Goal: Download file/media

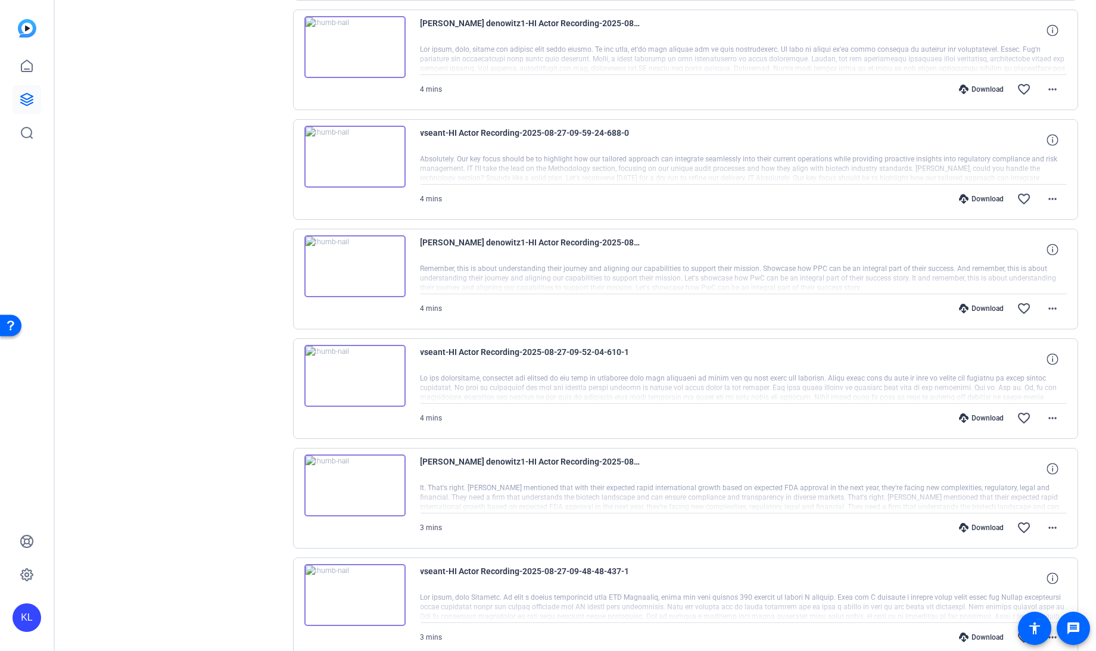
scroll to position [914, 0]
click at [1046, 412] on mat-icon "more_horiz" at bounding box center [1052, 418] width 14 height 14
click at [1005, 465] on span "Download MP4" at bounding box center [1014, 466] width 71 height 14
click at [1049, 306] on mat-icon "more_horiz" at bounding box center [1052, 308] width 14 height 14
click at [1008, 357] on span "Download MP4" at bounding box center [1014, 357] width 71 height 14
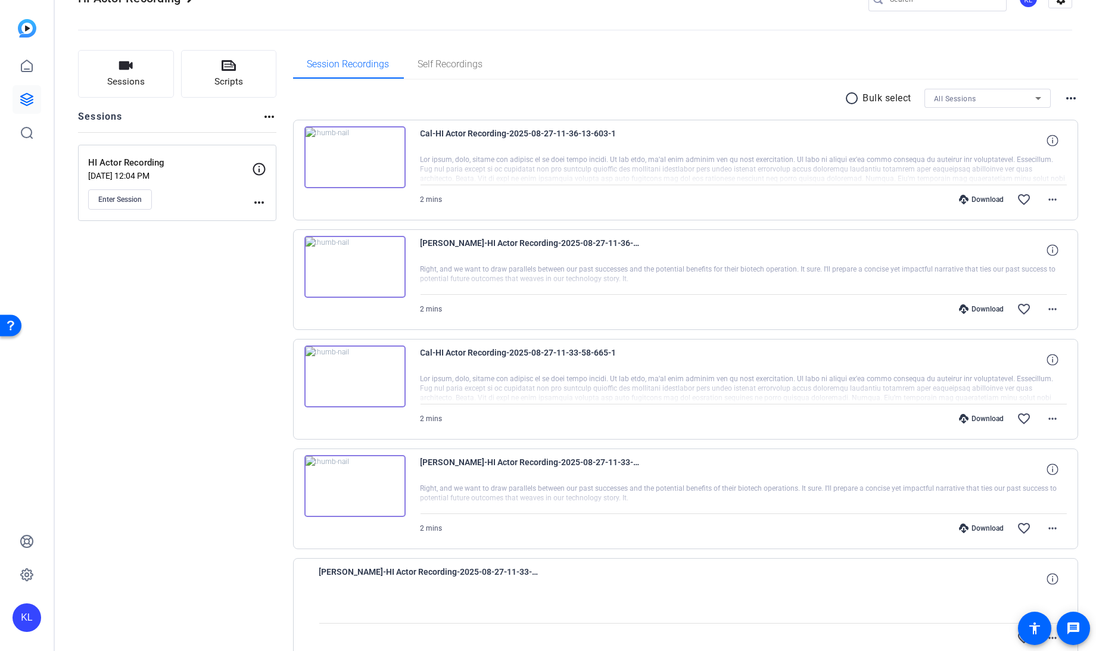
scroll to position [36, 0]
click at [1046, 309] on mat-icon "more_horiz" at bounding box center [1052, 310] width 14 height 14
click at [1006, 367] on span "Download MP4" at bounding box center [1014, 363] width 71 height 14
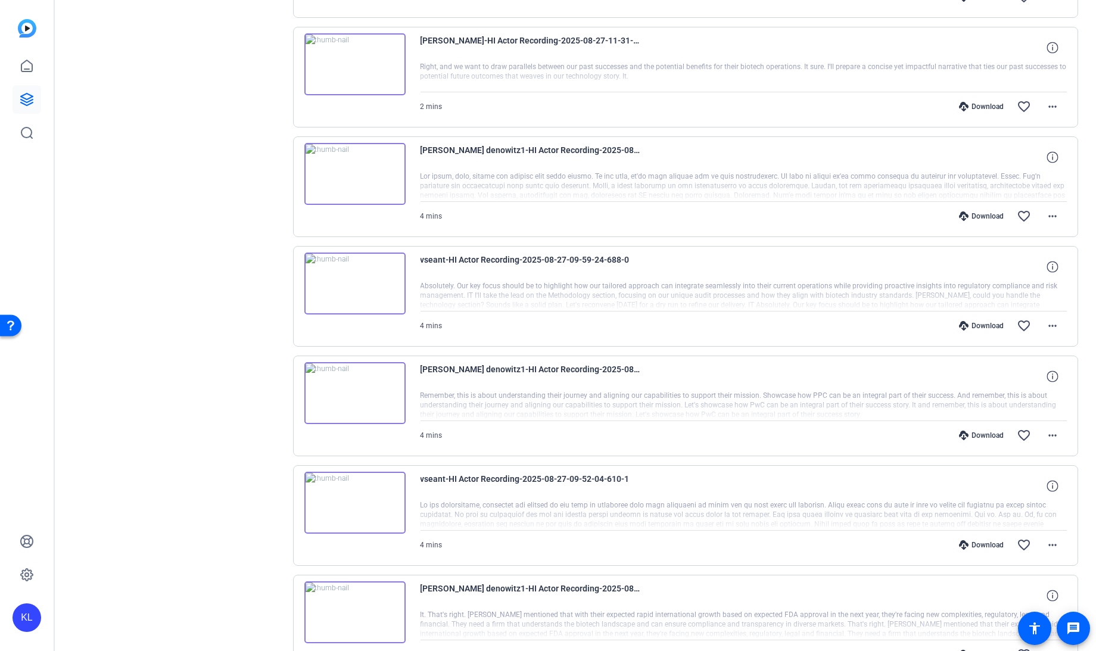
scroll to position [789, 0]
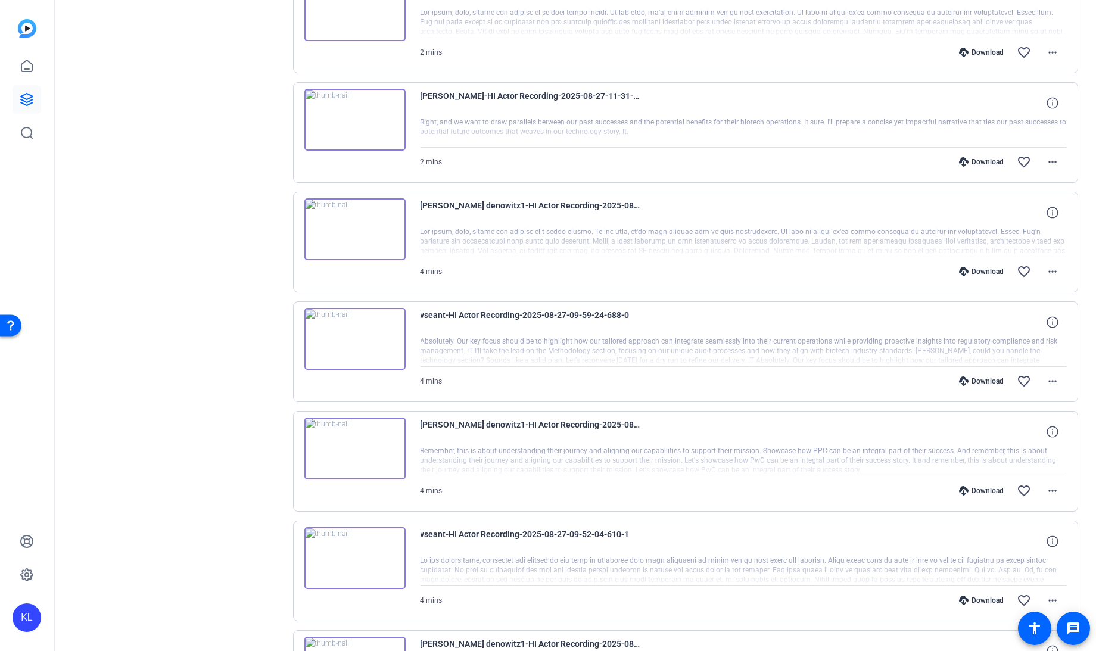
scroll to position [732, 0]
click at [1045, 373] on mat-icon "more_horiz" at bounding box center [1052, 380] width 14 height 14
click at [1019, 427] on span "Download MP4" at bounding box center [1014, 430] width 71 height 14
click at [1051, 264] on mat-icon "more_horiz" at bounding box center [1052, 271] width 14 height 14
click at [1009, 322] on span "Download MP4" at bounding box center [1014, 321] width 71 height 14
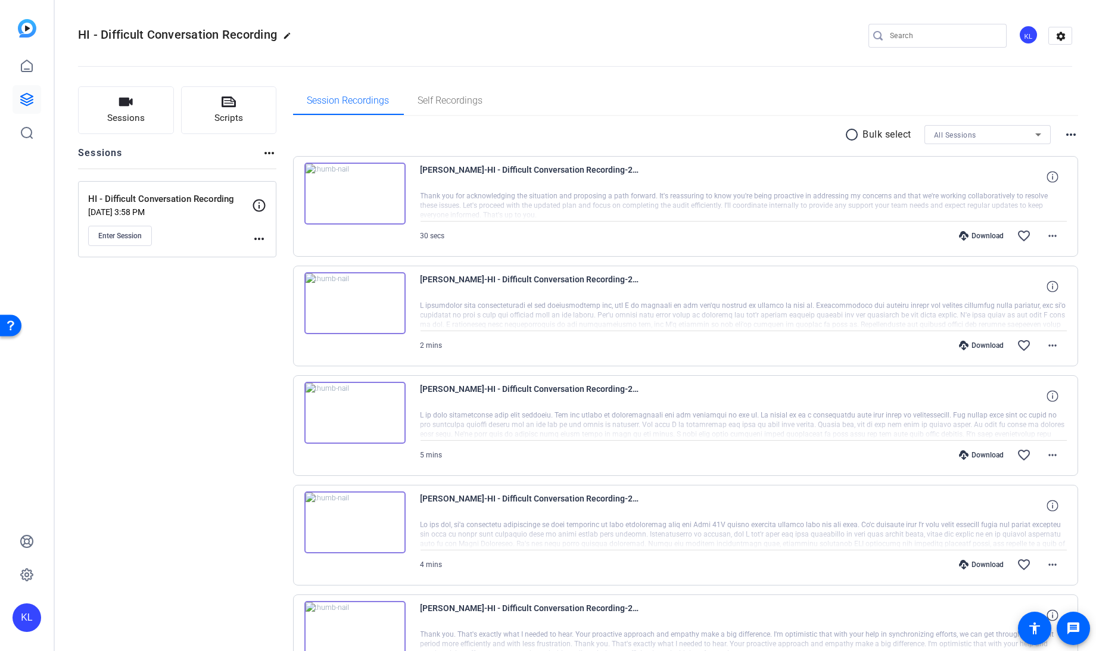
scroll to position [1, 0]
click at [1048, 561] on mat-icon "more_horiz" at bounding box center [1052, 564] width 14 height 14
click at [1004, 449] on span "Download MP4" at bounding box center [1014, 448] width 71 height 14
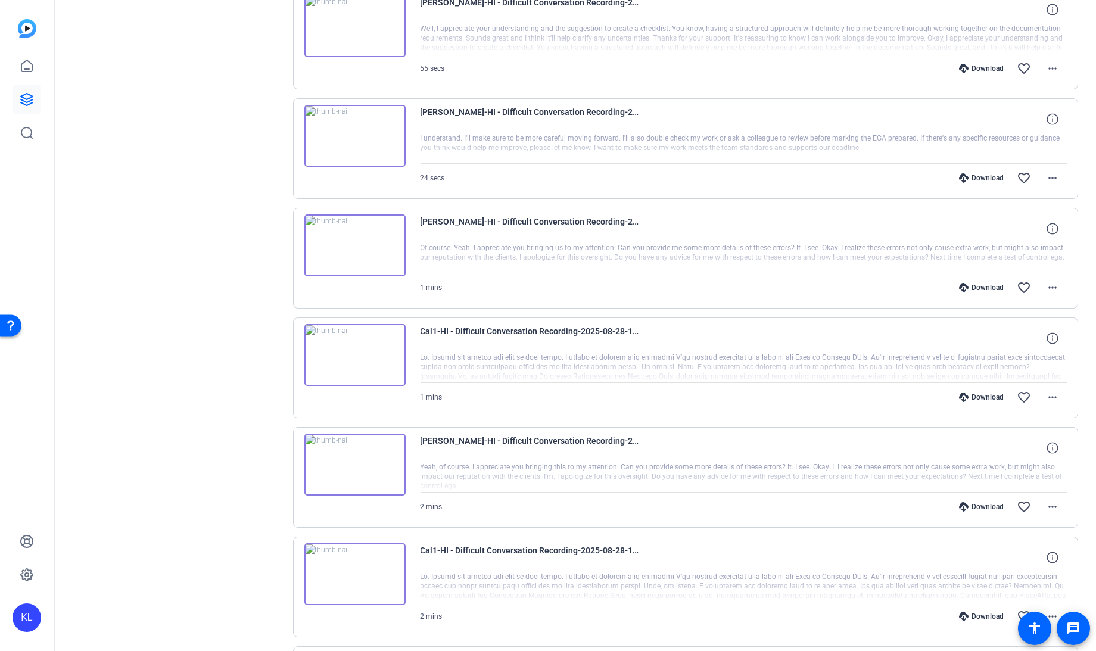
scroll to position [278, 0]
click at [348, 239] on img at bounding box center [354, 245] width 101 height 62
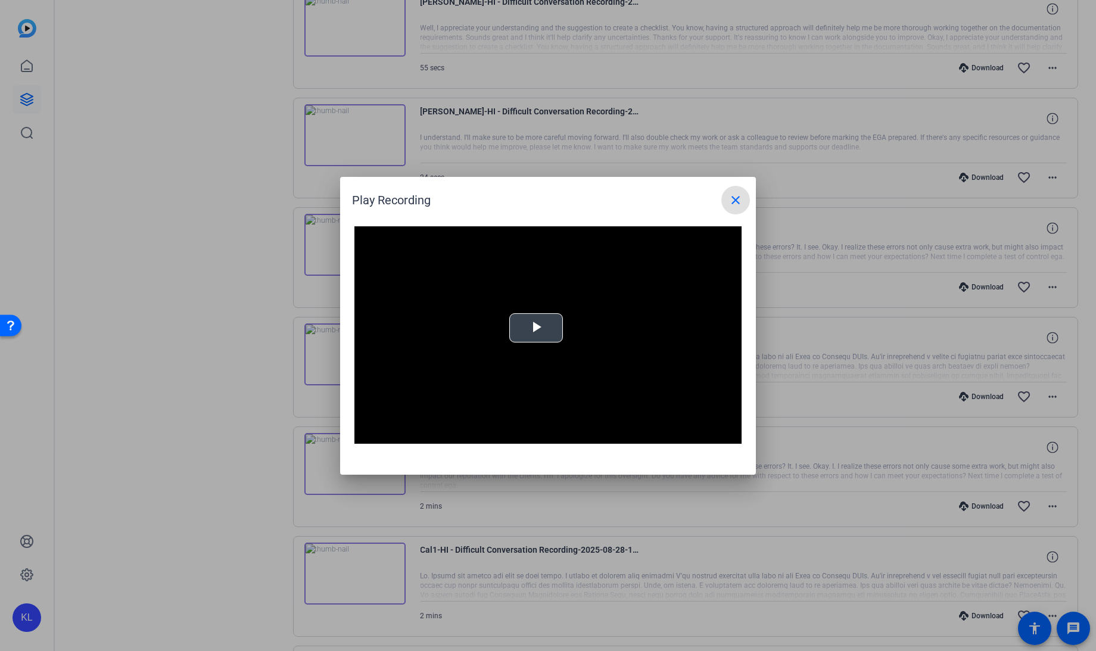
click at [526, 325] on video "Video Player" at bounding box center [547, 335] width 387 height 218
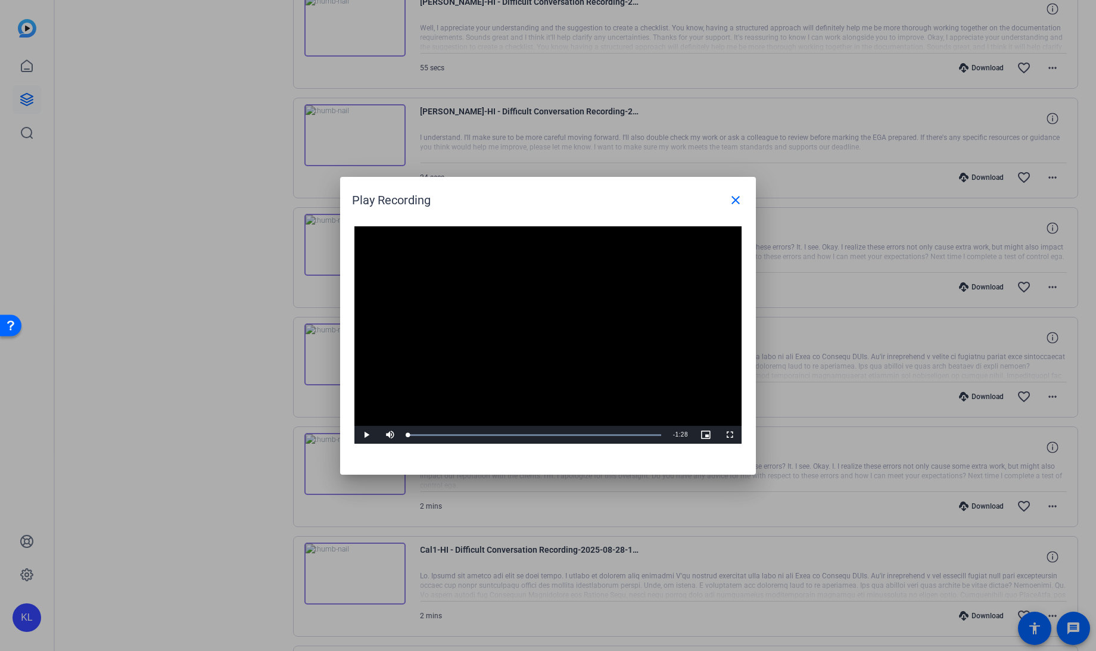
click at [354, 435] on div "Video Player is loading. Play Video Play Mute Current Time 0:00 / Duration 1:28…" at bounding box center [548, 344] width 416 height 260
click at [369, 435] on span "Video Player" at bounding box center [366, 435] width 24 height 0
click at [500, 434] on div "Loaded : 100.00% 0:32 0:32" at bounding box center [534, 435] width 253 height 3
click at [537, 439] on div "Loaded : 100.00% 0:45 0:33" at bounding box center [534, 435] width 265 height 18
click at [739, 197] on mat-icon "close" at bounding box center [735, 200] width 14 height 14
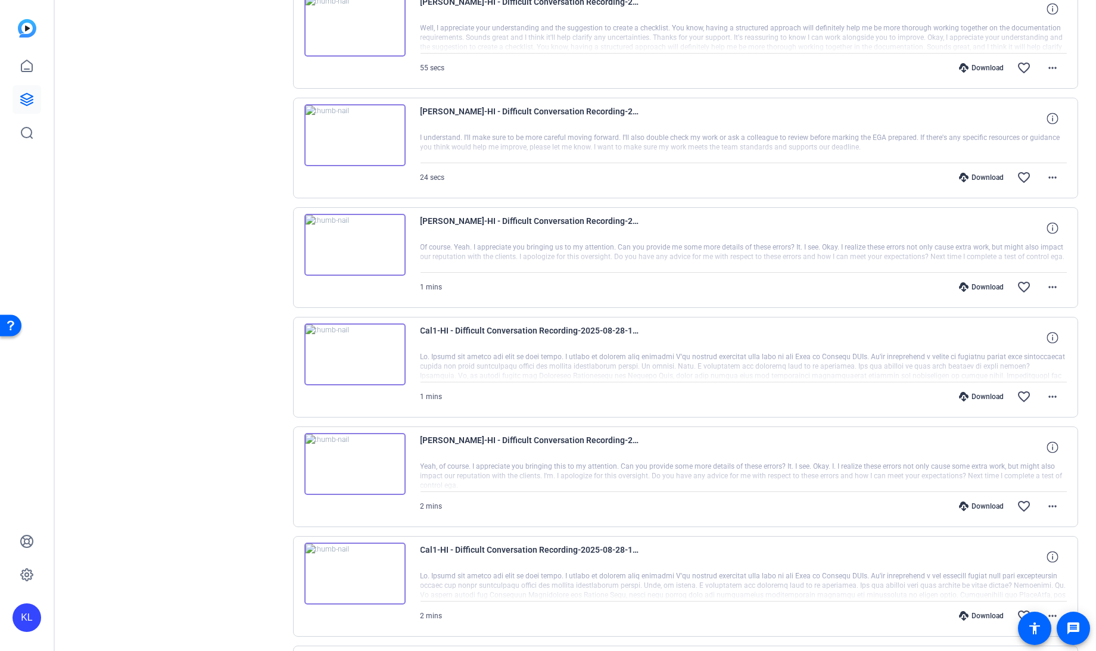
click at [354, 461] on img at bounding box center [354, 464] width 101 height 62
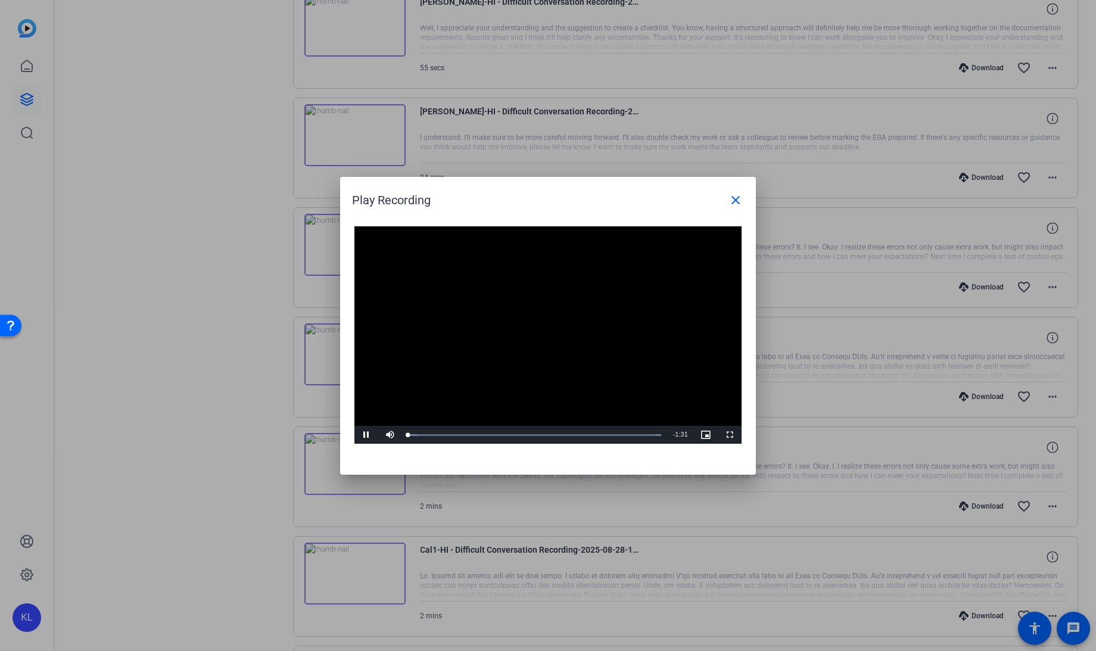
click at [544, 317] on video "Video Player" at bounding box center [547, 335] width 387 height 218
click at [515, 434] on div "Loaded : 100.00% 0:37 0:00" at bounding box center [534, 435] width 253 height 3
click at [586, 435] on div "Loaded : 100.00% 1:05 0:38" at bounding box center [534, 435] width 253 height 3
click at [619, 432] on div "Loaded : 100.00% 1:16 1:04" at bounding box center [534, 435] width 265 height 18
click at [740, 205] on mat-icon "close" at bounding box center [735, 200] width 14 height 14
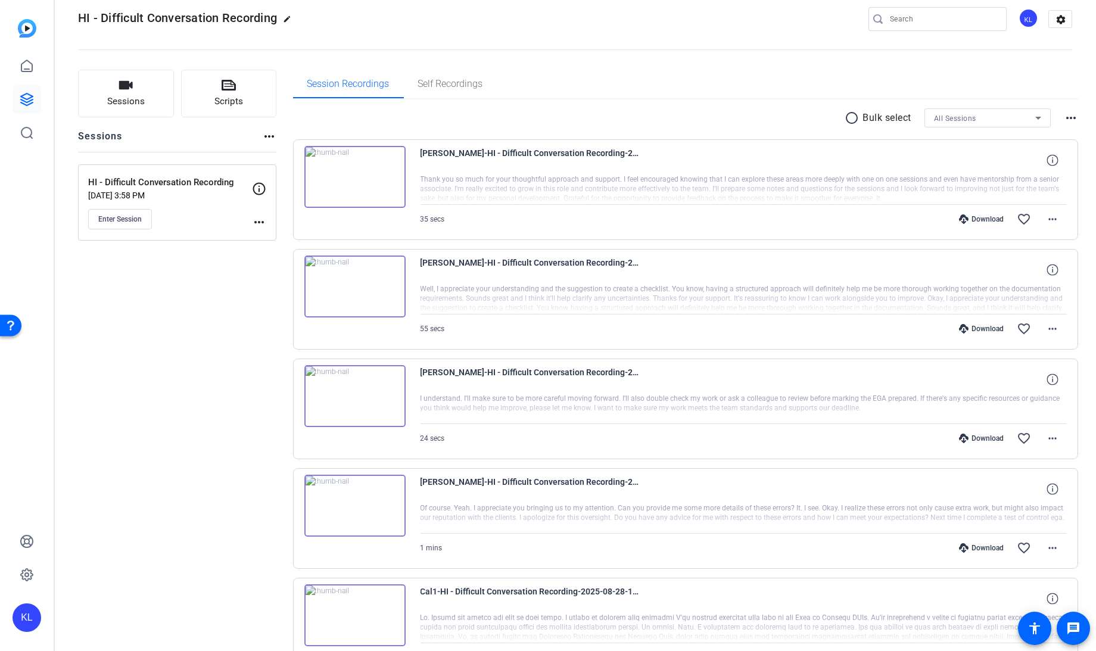
scroll to position [17, 0]
click at [1049, 432] on mat-icon "more_horiz" at bounding box center [1052, 438] width 14 height 14
click at [1014, 493] on span "Download MP4" at bounding box center [1014, 491] width 71 height 14
click at [1051, 330] on mat-icon "more_horiz" at bounding box center [1052, 329] width 14 height 14
click at [1004, 383] on span "Download MP4" at bounding box center [1014, 382] width 71 height 14
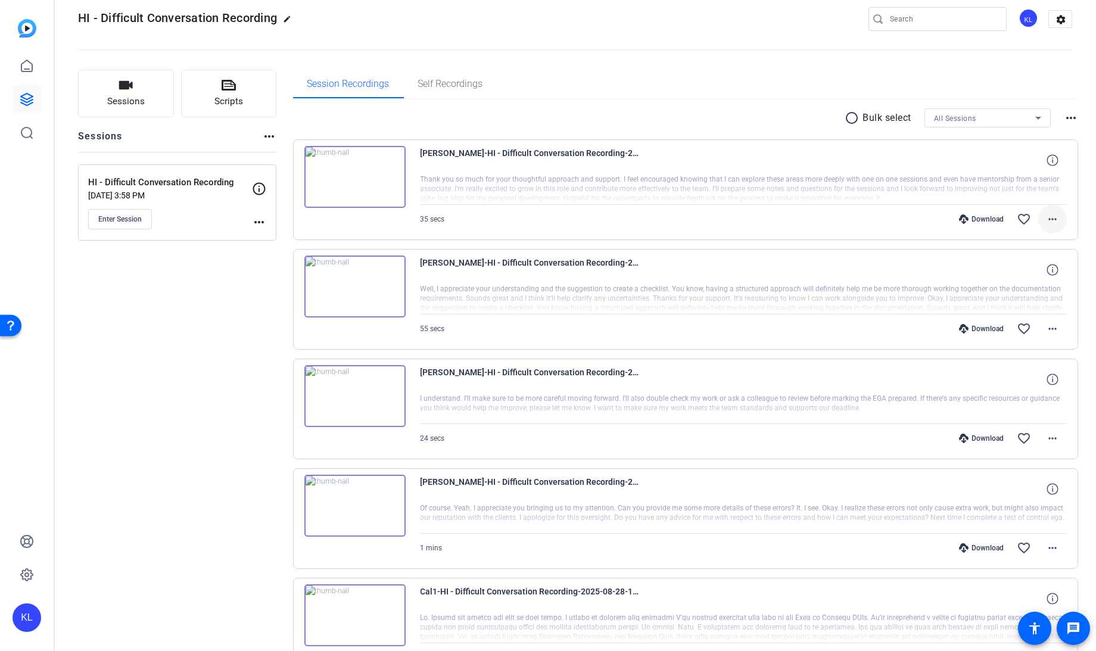
click at [1045, 216] on mat-icon "more_horiz" at bounding box center [1052, 219] width 14 height 14
click at [1009, 267] on span "Download MP4" at bounding box center [1014, 272] width 71 height 14
